Goal: Transaction & Acquisition: Obtain resource

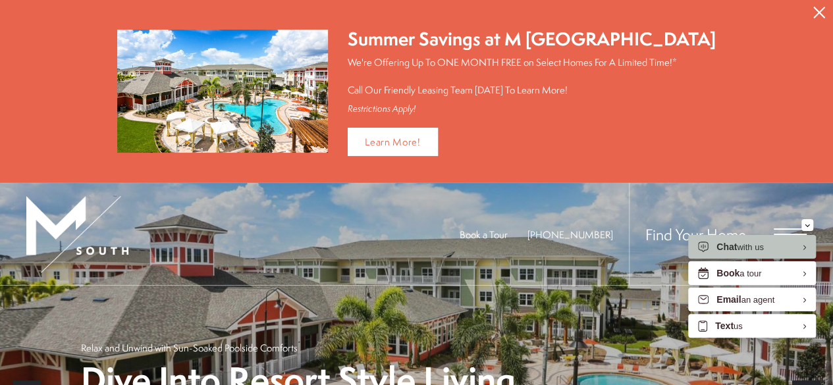
click at [673, 235] on span "Find Your Home" at bounding box center [695, 234] width 101 height 21
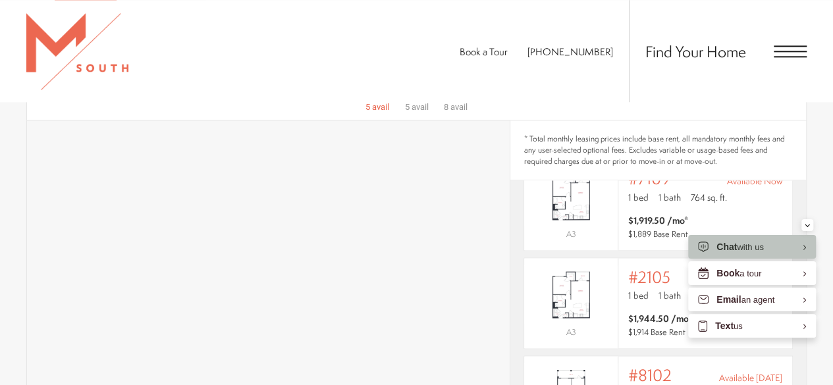
scroll to position [724, 0]
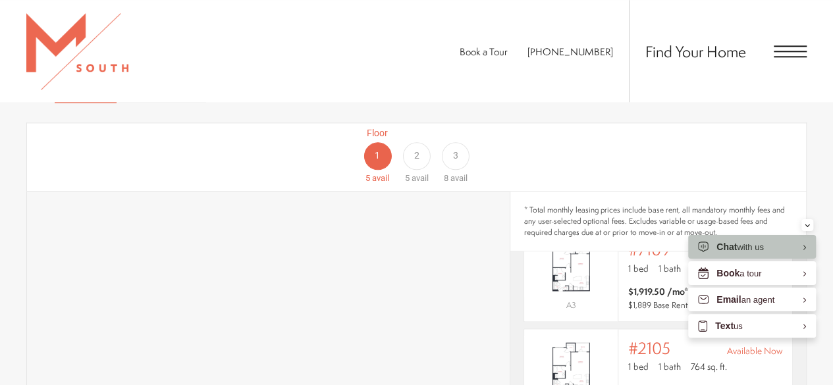
click at [381, 134] on div "Floor 1 5 avail Floor 2 5 avail Floor 3 8 avail" at bounding box center [747, 155] width 779 height 59
click at [406, 142] on div "2" at bounding box center [416, 156] width 28 height 28
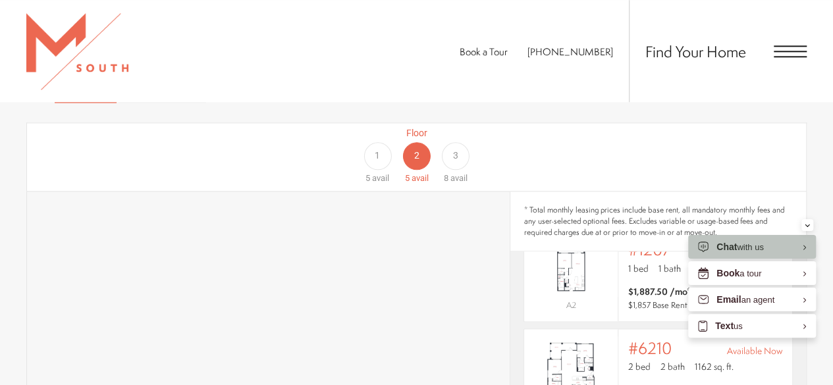
click at [460, 142] on div "3" at bounding box center [456, 156] width 28 height 28
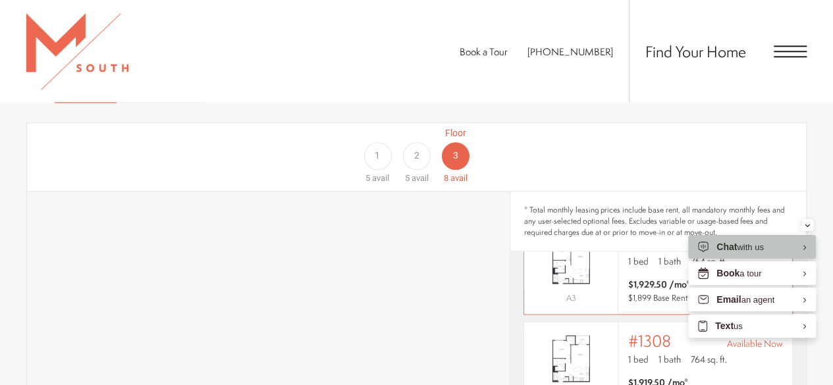
scroll to position [0, 0]
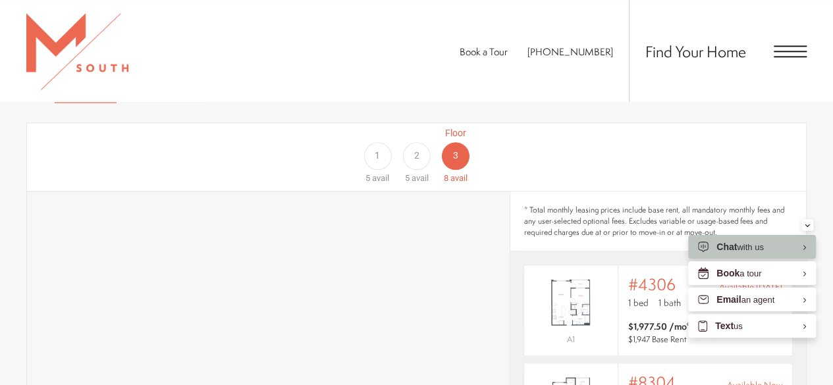
click at [412, 142] on div "2" at bounding box center [416, 156] width 28 height 28
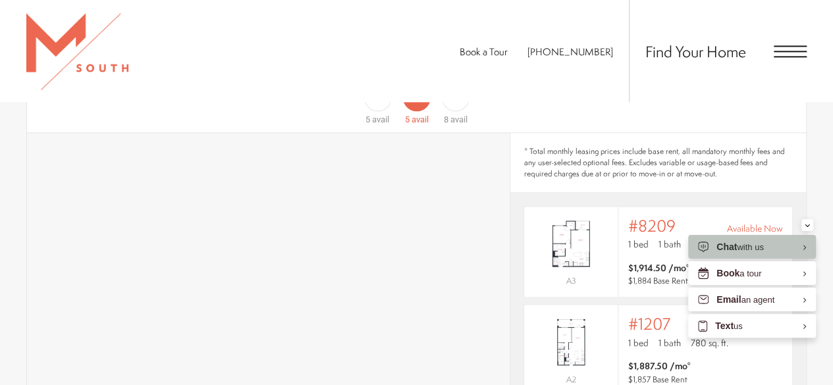
scroll to position [856, 0]
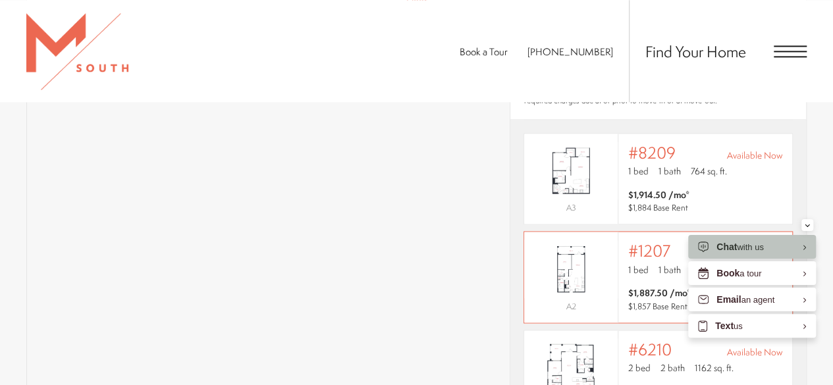
click at [608, 257] on img "View #1207" at bounding box center [570, 269] width 93 height 59
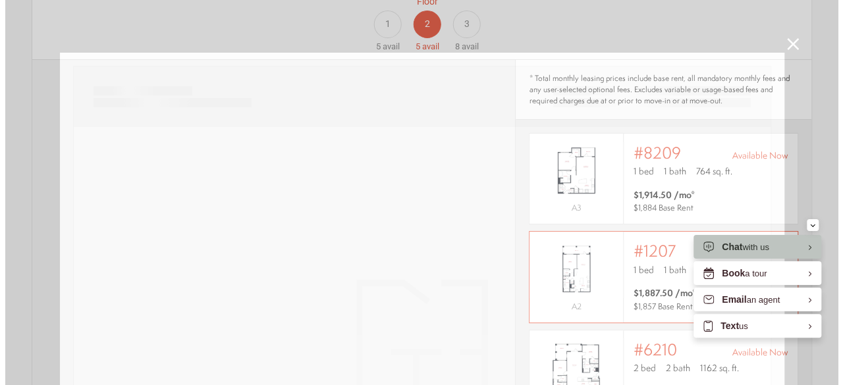
scroll to position [0, 0]
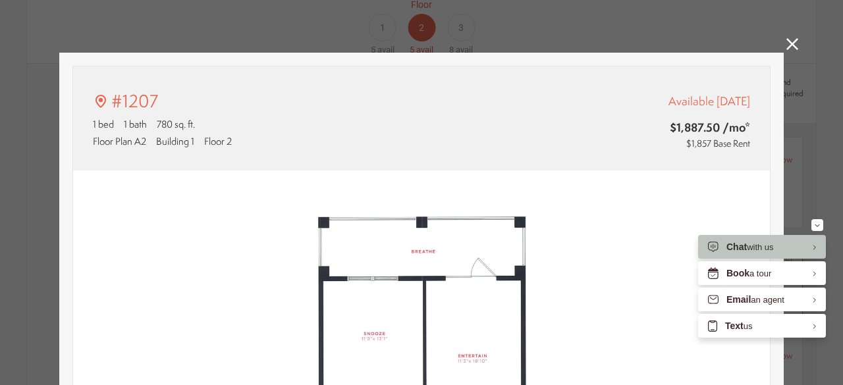
type input "**********"
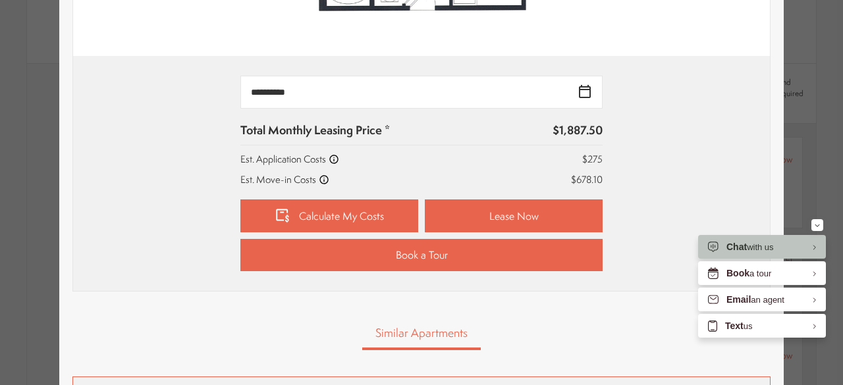
scroll to position [553, 0]
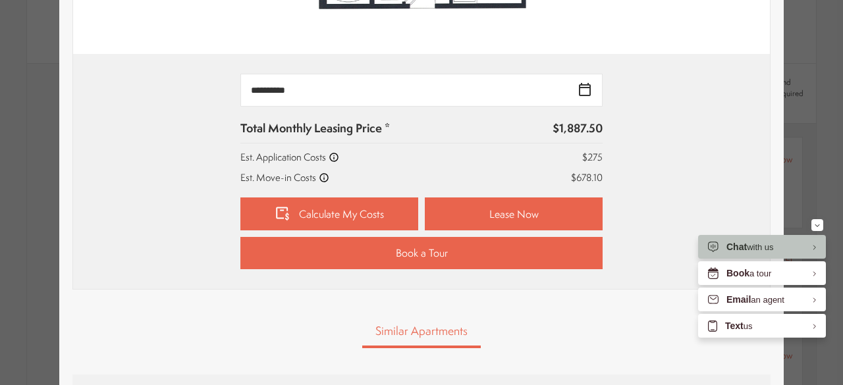
click at [769, 165] on div "#1207 1 bed 1 bath 780 sq. ft. Floor Plan A2 Building 1 Floor 2 Available Sep 2…" at bounding box center [421, 77] width 724 height 1155
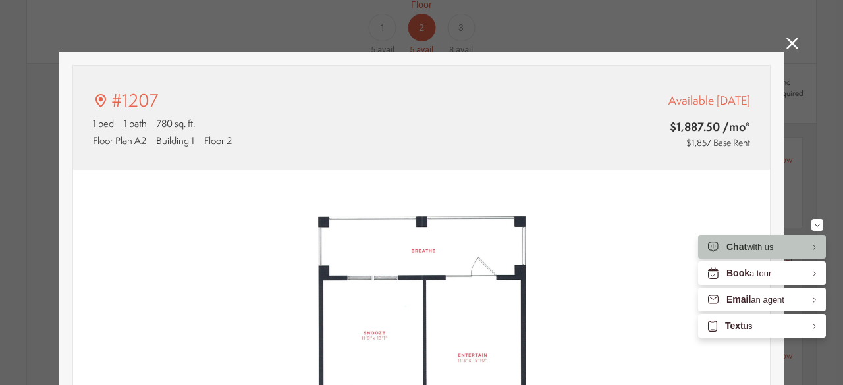
scroll to position [0, 0]
click at [786, 43] on icon at bounding box center [792, 44] width 12 height 12
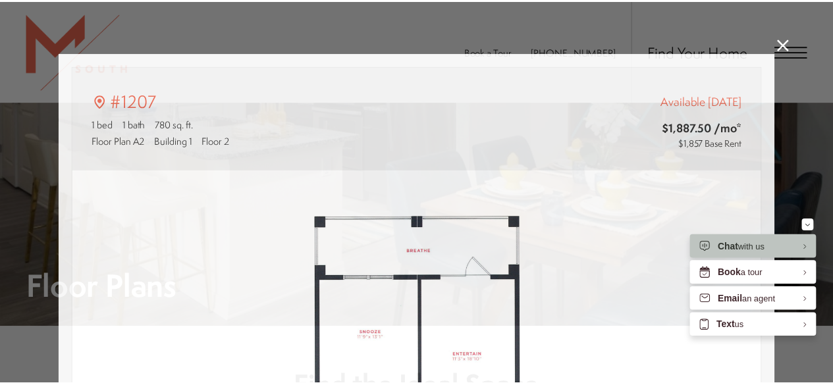
scroll to position [856, 0]
